Goal: Navigation & Orientation: Find specific page/section

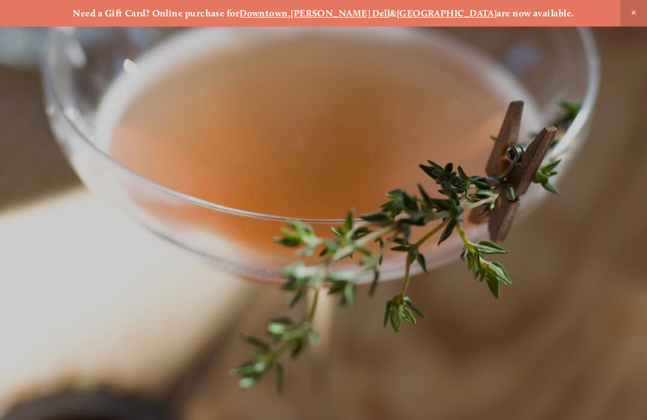
scroll to position [-25, 0]
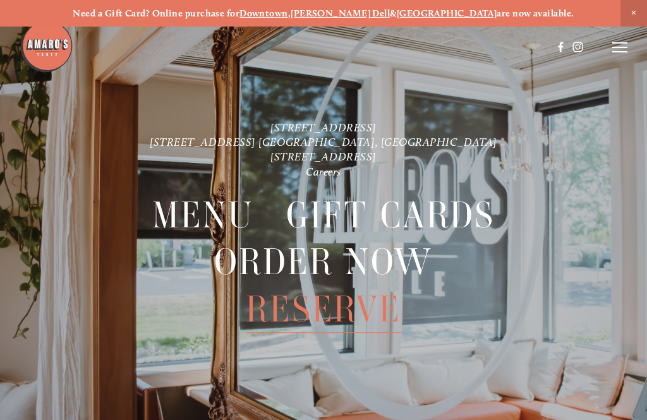
click at [615, 52] on line at bounding box center [620, 52] width 15 height 0
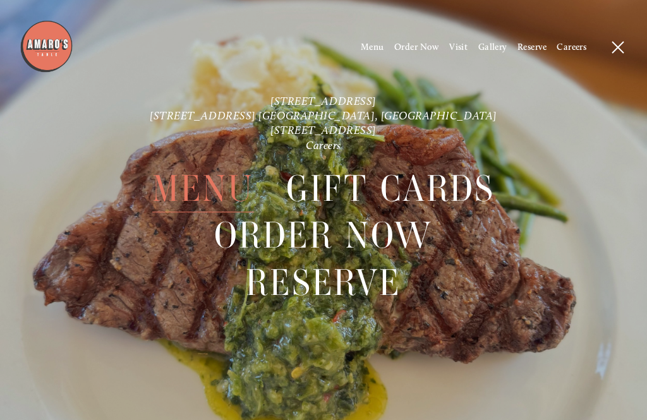
click at [450, 47] on span "Visit" at bounding box center [458, 47] width 18 height 11
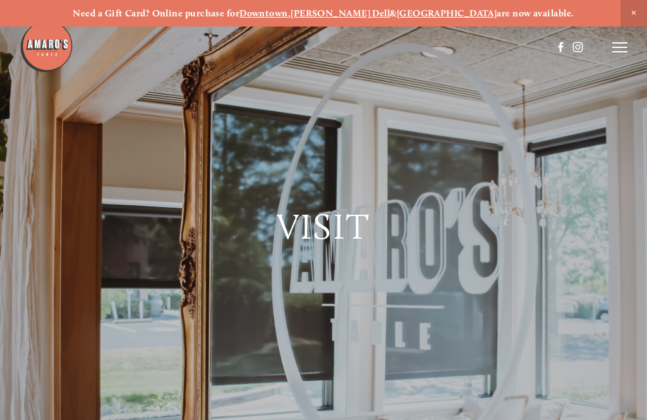
click at [620, 78] on header "Menu Order Now Visit Gallery 0" at bounding box center [324, 47] width 609 height 94
click at [610, 82] on header "Menu Order Now Visit Gallery 0" at bounding box center [324, 47] width 609 height 94
click at [617, 52] on line at bounding box center [620, 52] width 15 height 0
click at [370, 47] on span "Menu" at bounding box center [372, 47] width 23 height 11
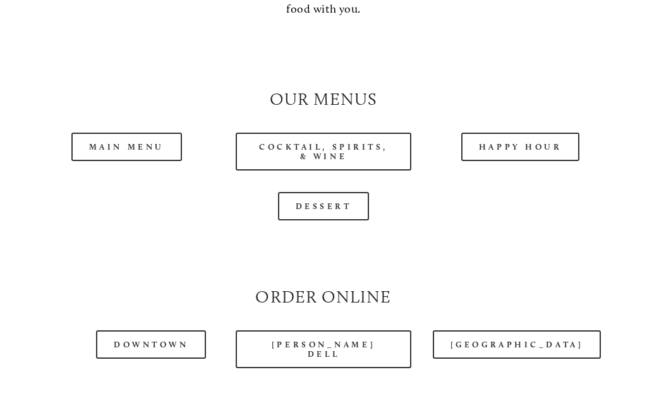
scroll to position [1051, 0]
click at [147, 138] on link "Main Menu" at bounding box center [126, 147] width 111 height 28
